Goal: Task Accomplishment & Management: Manage account settings

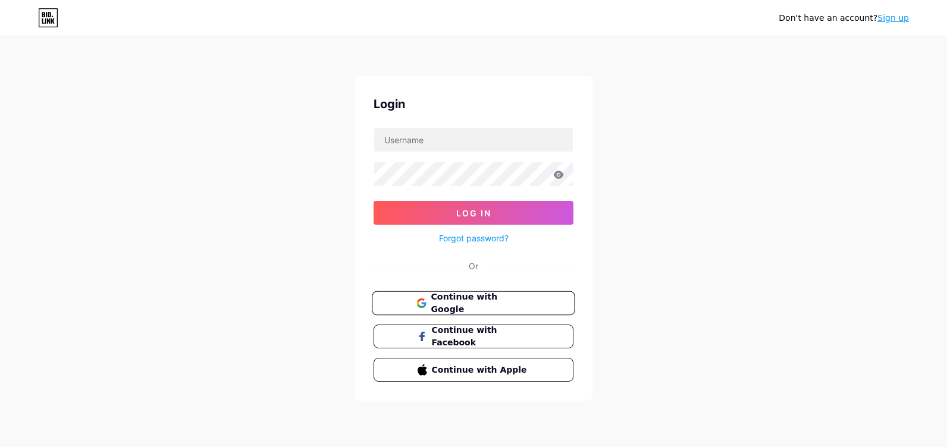
click at [510, 293] on button "Continue with Google" at bounding box center [473, 304] width 203 height 24
click at [490, 307] on span "Continue with Google" at bounding box center [480, 304] width 99 height 26
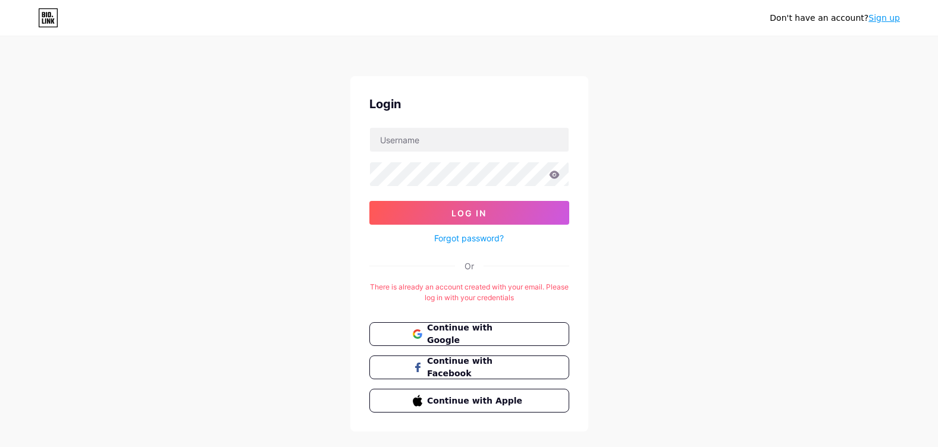
drag, startPoint x: 843, startPoint y: 143, endPoint x: 841, endPoint y: 114, distance: 29.2
click at [841, 114] on div "Don't have an account? Sign up Login Log In Forgot password? Or There is alread…" at bounding box center [469, 235] width 938 height 470
drag, startPoint x: 669, startPoint y: 245, endPoint x: 632, endPoint y: 234, distance: 37.8
click at [627, 233] on div "Don't have an account? Sign up Login Log In Forgot password? Or There is alread…" at bounding box center [469, 235] width 938 height 470
click at [643, 239] on div "Don't have an account? Sign up Login Log In Forgot password? Or There is alread…" at bounding box center [469, 235] width 938 height 470
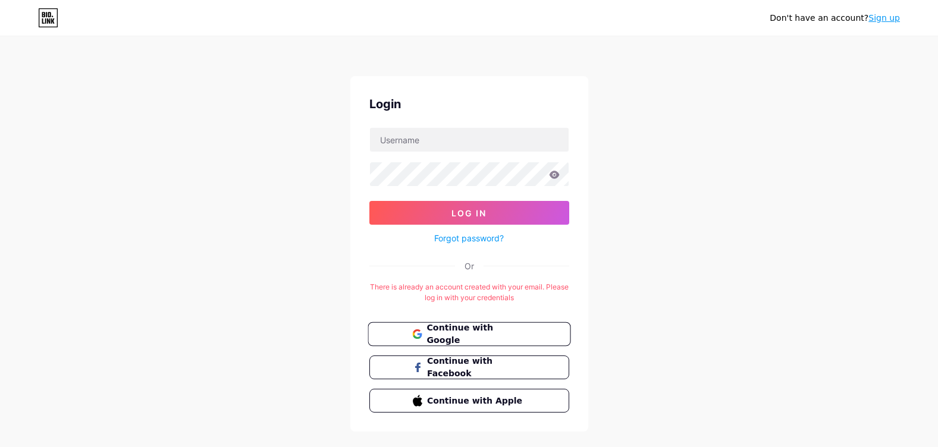
click at [504, 333] on span "Continue with Google" at bounding box center [476, 335] width 99 height 26
click at [496, 139] on input "text" at bounding box center [469, 140] width 199 height 24
type input "[EMAIL_ADDRESS][DOMAIN_NAME]"
click at [369, 201] on button "Log In" at bounding box center [469, 213] width 200 height 24
